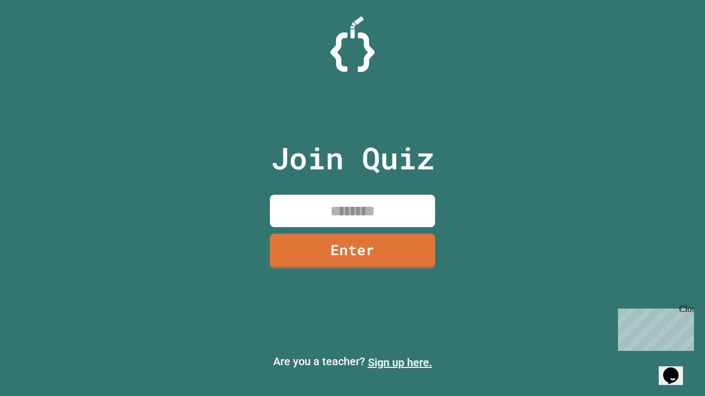
click at [400, 363] on link "Sign up here." at bounding box center [400, 362] width 64 height 13
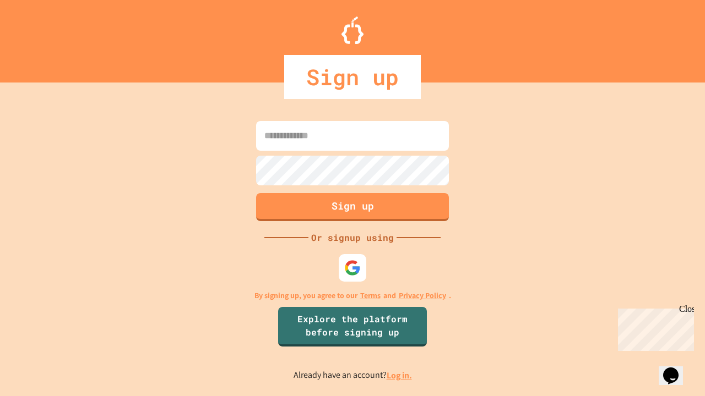
click at [400, 375] on link "Log in." at bounding box center [398, 376] width 25 height 12
